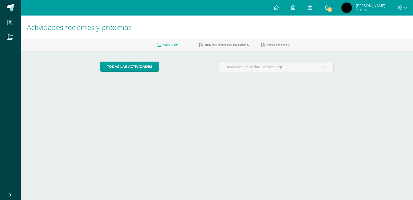
click at [333, 12] on span "4" at bounding box center [330, 10] width 6 height 6
click at [333, 8] on span "4" at bounding box center [330, 10] width 6 height 6
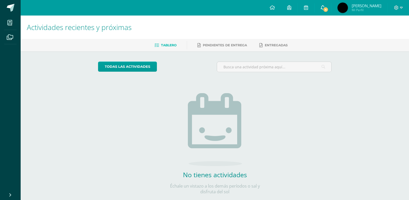
click at [331, 11] on link "4" at bounding box center [323, 7] width 17 height 15
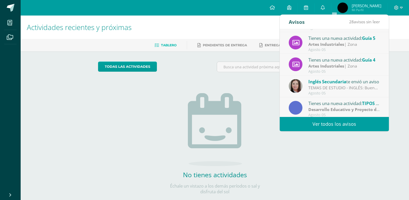
scroll to position [86, 0]
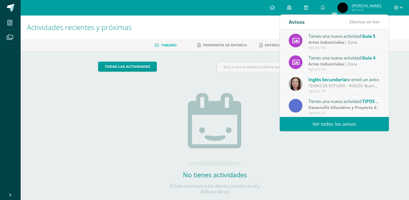
click at [341, 122] on link "Ver todos los avisos" at bounding box center [334, 124] width 109 height 14
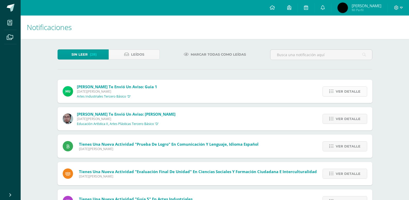
click at [333, 91] on icon at bounding box center [331, 91] width 4 height 4
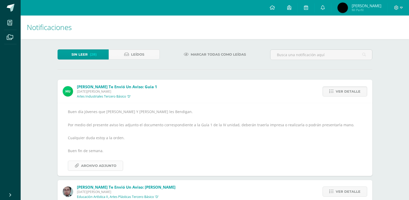
click at [85, 164] on span "Archivo Adjunto" at bounding box center [98, 166] width 35 height 10
click at [197, 53] on span "Marcar todas como leídas" at bounding box center [218, 55] width 55 height 10
